Goal: Task Accomplishment & Management: Manage account settings

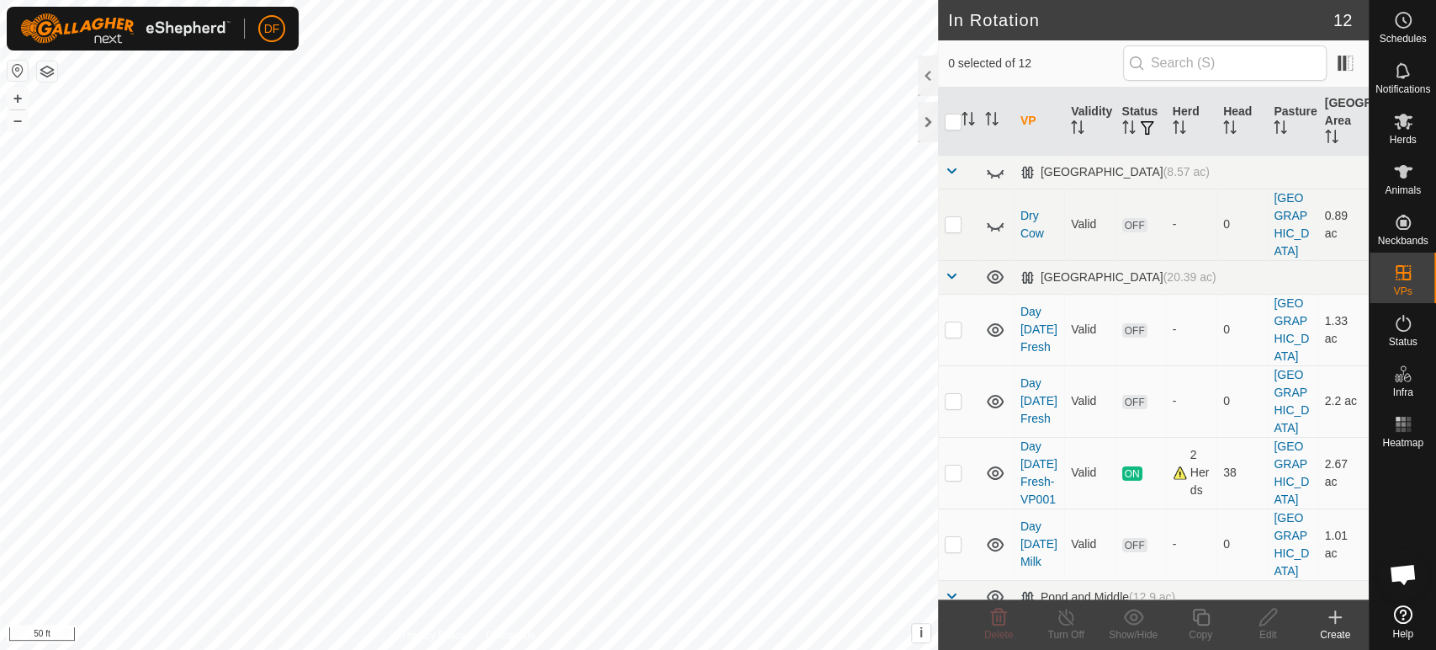
scroll to position [14308, 0]
click at [956, 465] on p-checkbox at bounding box center [953, 471] width 17 height 13
checkbox input "true"
click at [1188, 623] on copy-svg-icon at bounding box center [1200, 617] width 67 height 20
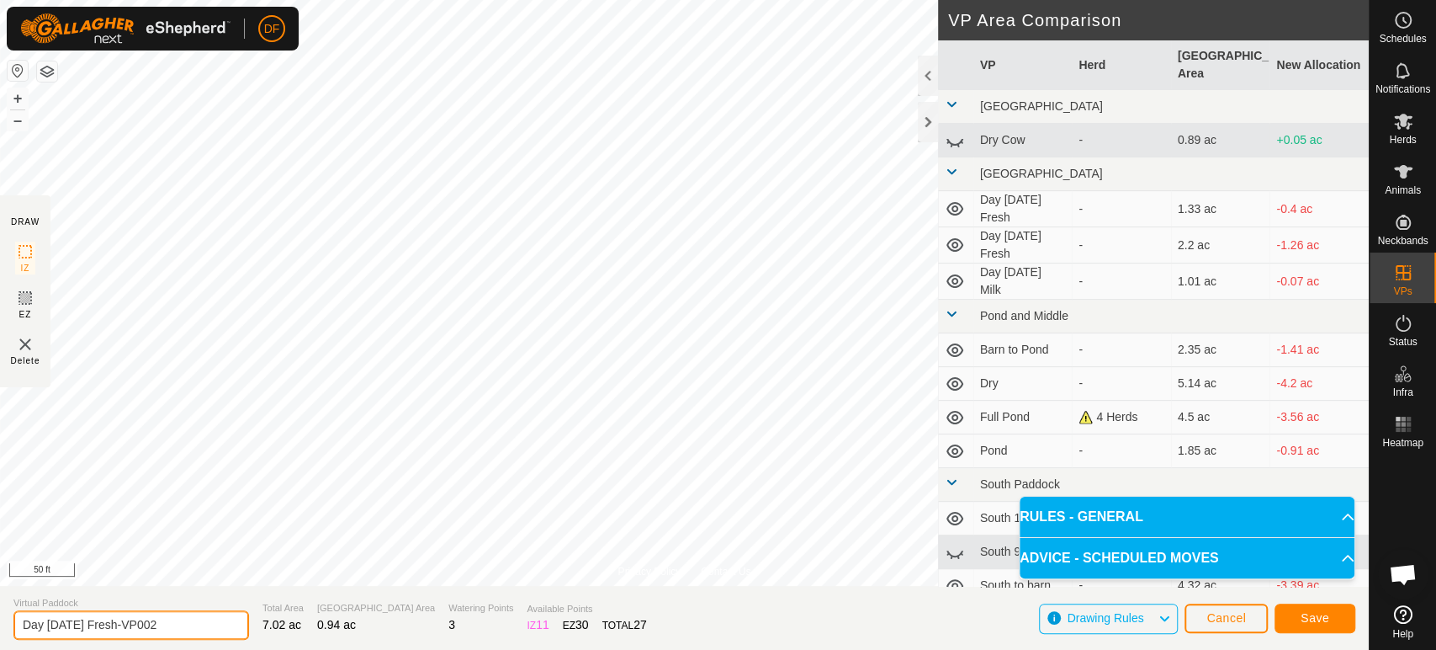
drag, startPoint x: 153, startPoint y: 620, endPoint x: 8, endPoint y: 619, distance: 145.6
click at [8, 619] on section "Virtual Paddock Day [DATE] Fresh-VP002 Total Area 7.02 ac Grazing Area 0.94 ac …" at bounding box center [684, 618] width 1369 height 64
type input "Night [DATE] Milk"
click at [1313, 618] on span "Save" at bounding box center [1315, 617] width 29 height 13
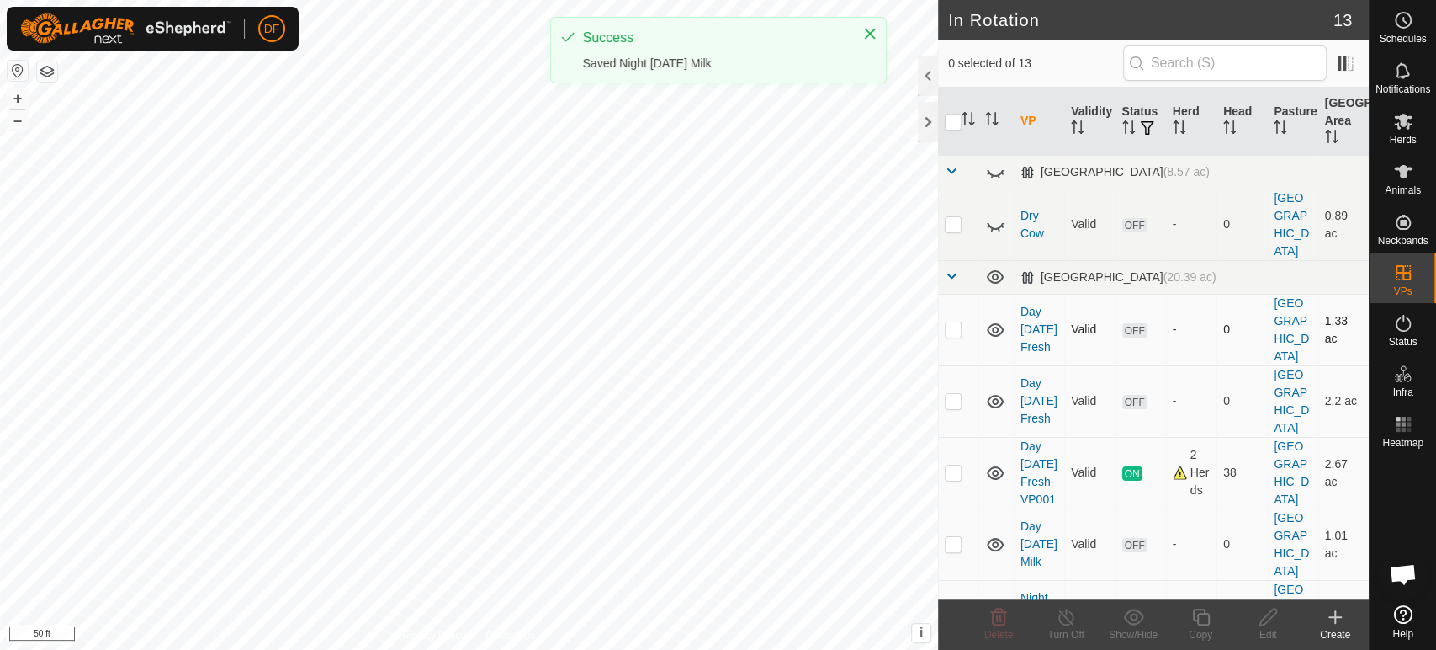
click at [957, 322] on p-checkbox at bounding box center [953, 328] width 17 height 13
checkbox input "true"
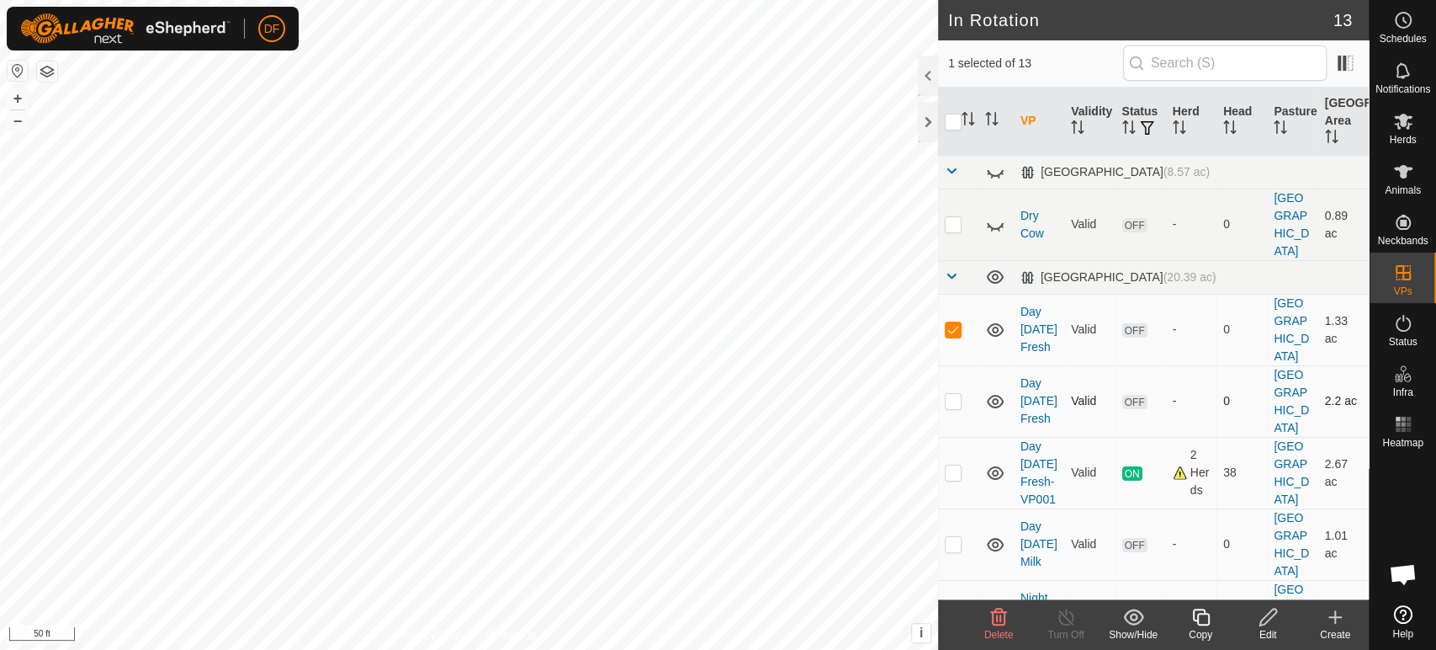
click at [951, 394] on p-checkbox at bounding box center [953, 400] width 17 height 13
checkbox input "true"
click at [954, 537] on p-checkbox at bounding box center [953, 543] width 17 height 13
checkbox input "true"
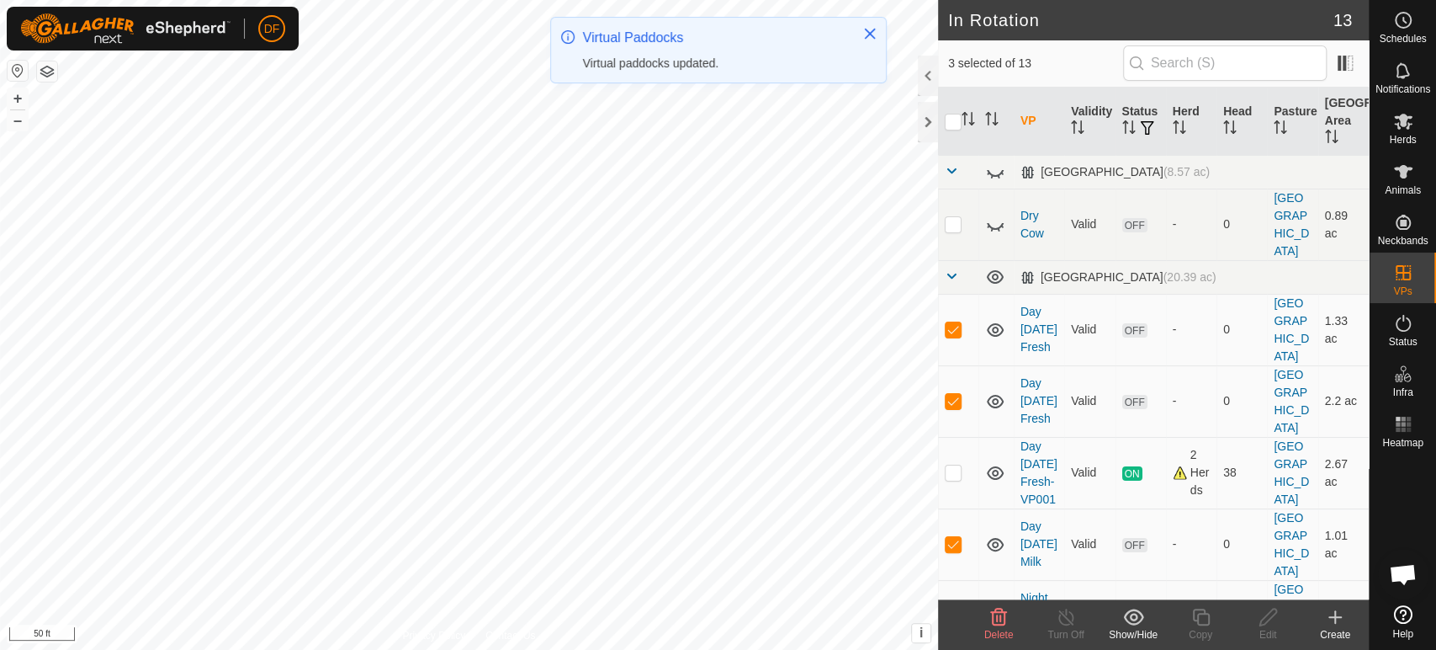
click at [1001, 630] on span "Delete" at bounding box center [998, 635] width 29 height 12
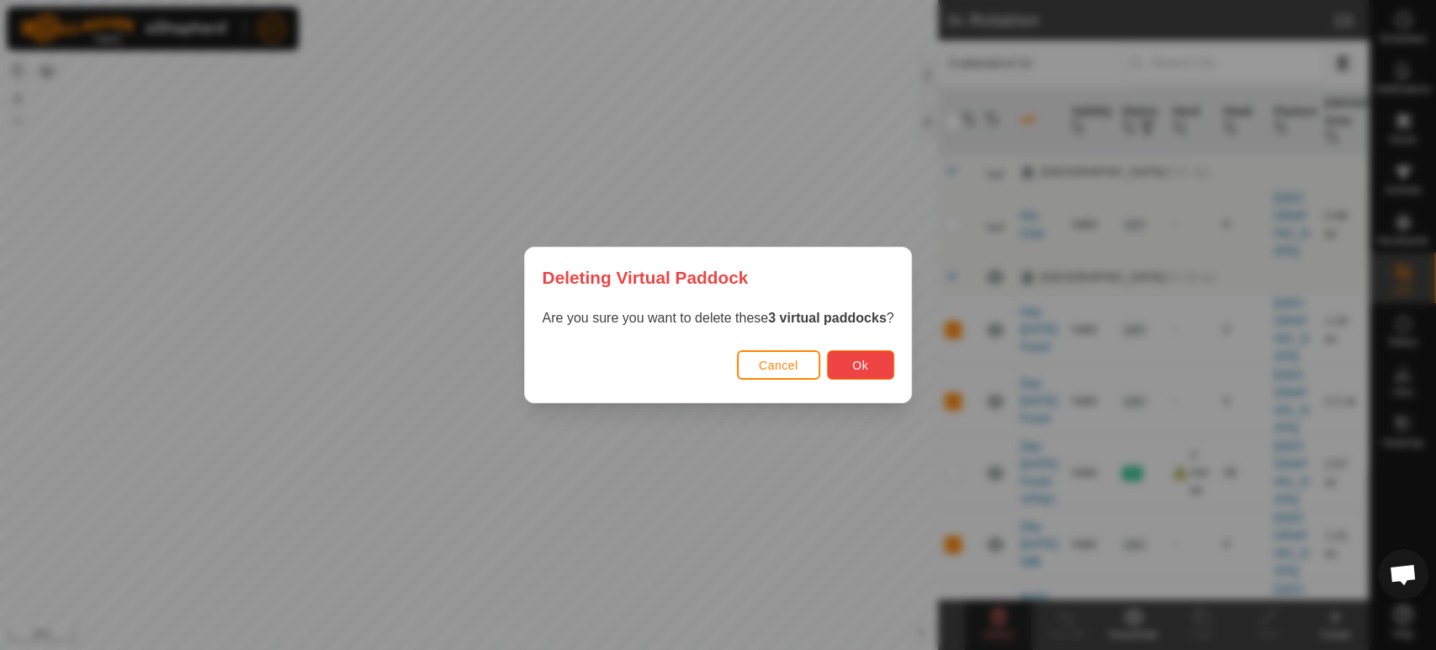
click at [841, 369] on button "Ok" at bounding box center [860, 364] width 67 height 29
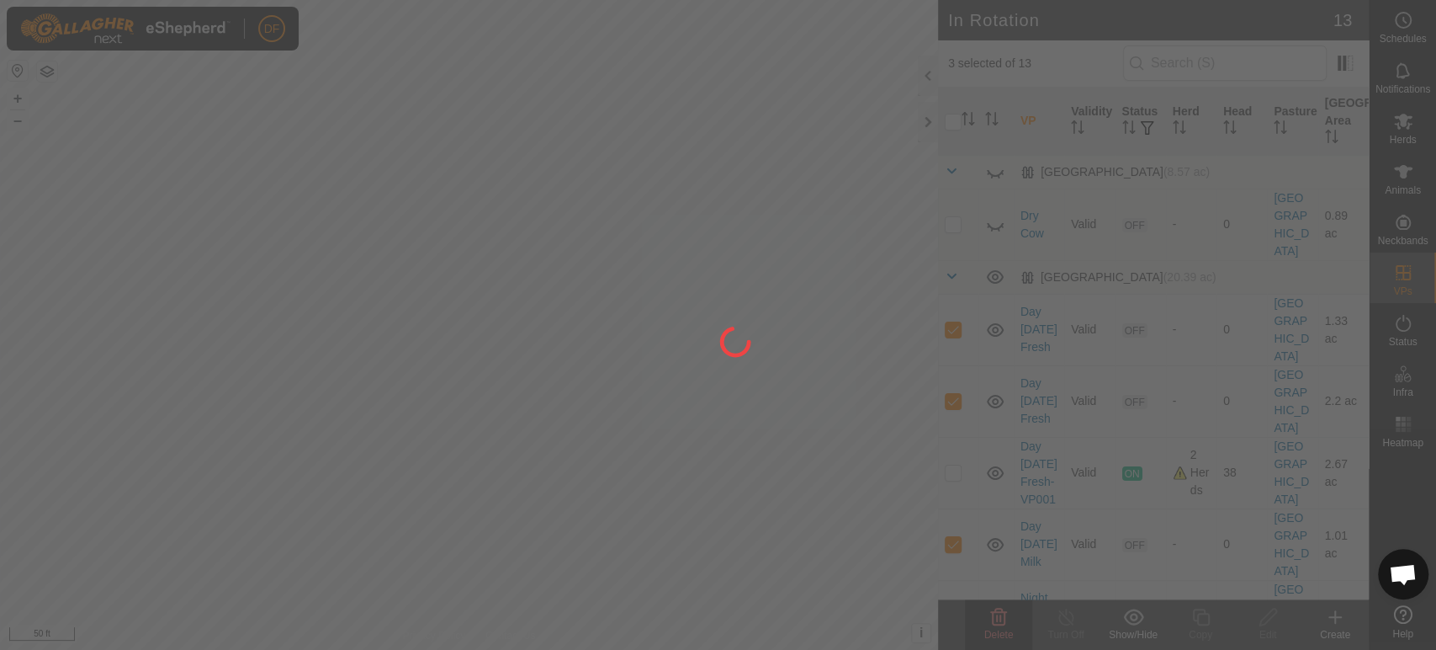
checkbox input "false"
click at [703, 479] on div "DF Schedules Notifications Herds Animals Neckbands VPs Status Infra Heatmap Hel…" at bounding box center [718, 325] width 1436 height 650
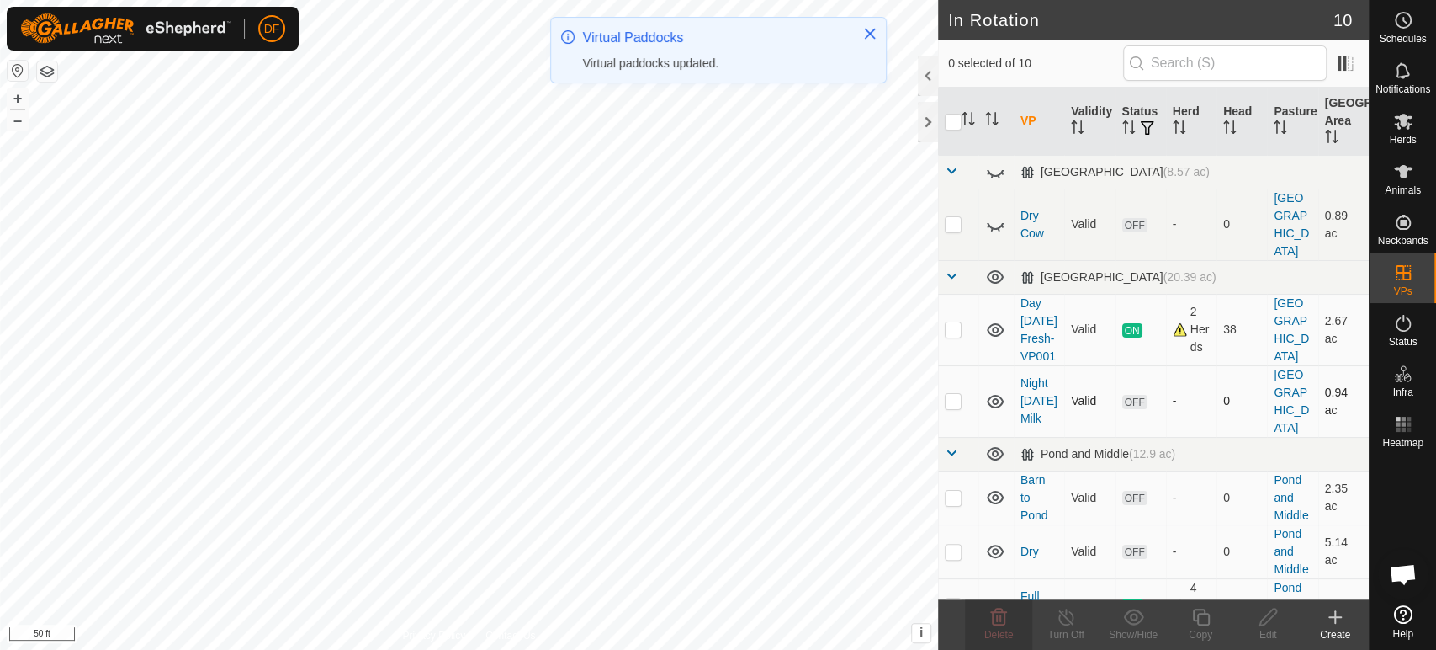
click at [958, 394] on p-checkbox at bounding box center [953, 400] width 17 height 13
checkbox input "true"
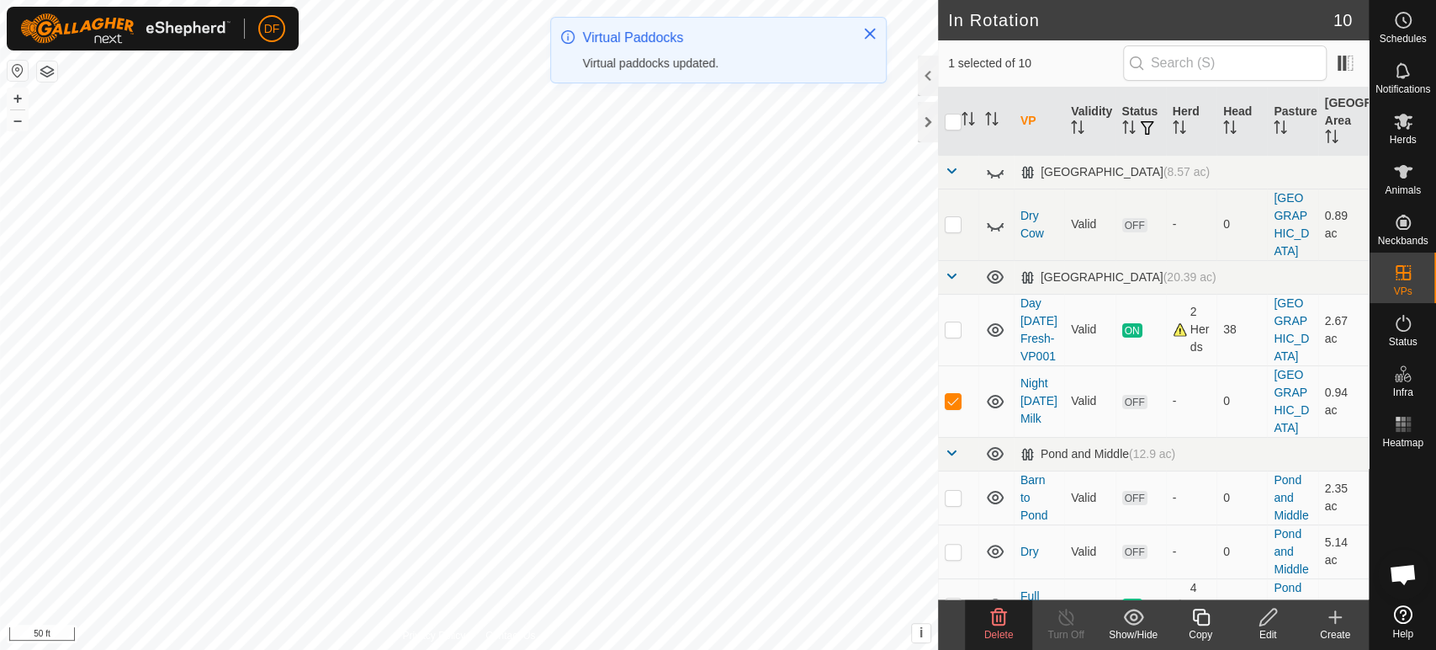
click at [1203, 629] on div "Copy" at bounding box center [1200, 634] width 67 height 15
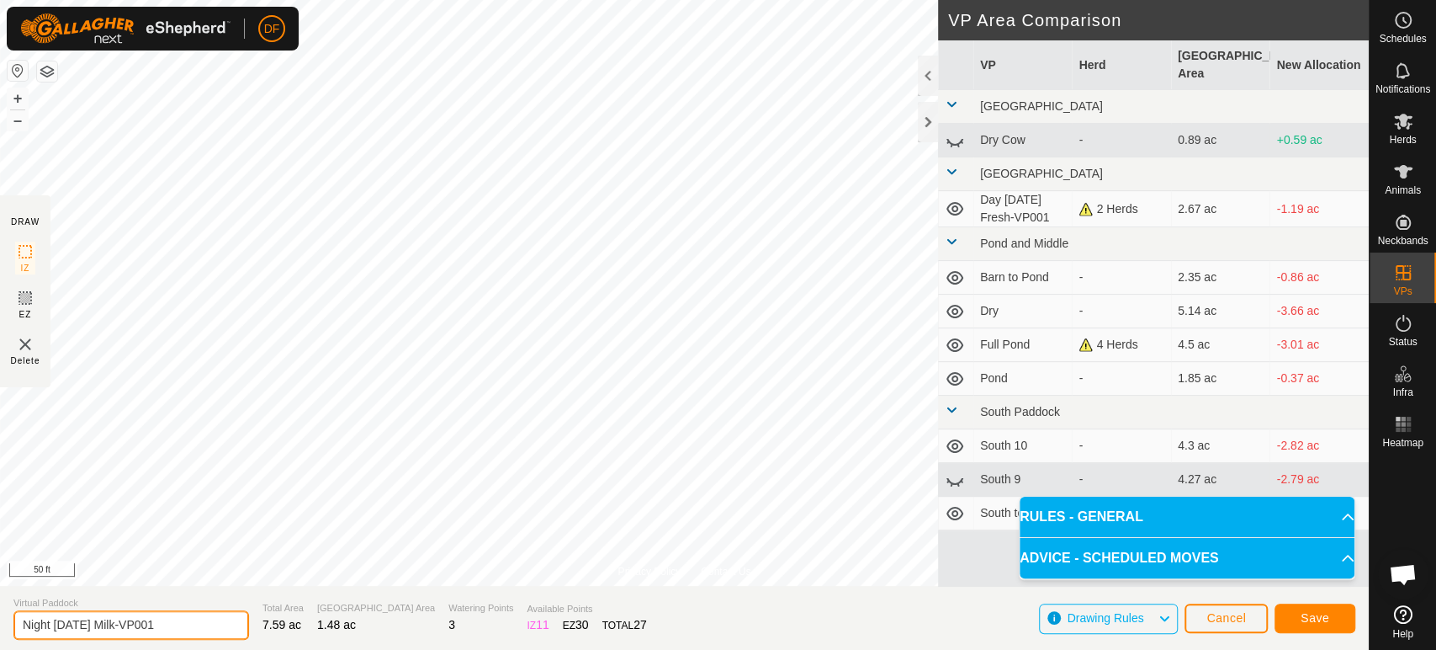
drag, startPoint x: 167, startPoint y: 623, endPoint x: 92, endPoint y: 617, distance: 75.1
click at [92, 617] on input "Night [DATE] Milk-VP001" at bounding box center [131, 624] width 236 height 29
type input "Night [DATE] Fresh"
click at [1308, 623] on span "Save" at bounding box center [1315, 617] width 29 height 13
